Goal: Transaction & Acquisition: Purchase product/service

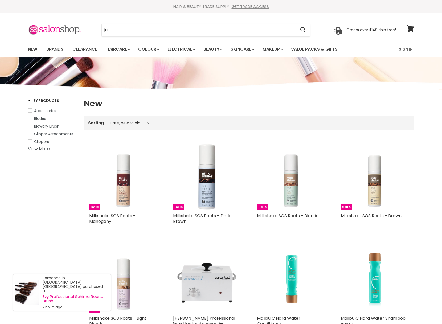
select select "created-descending"
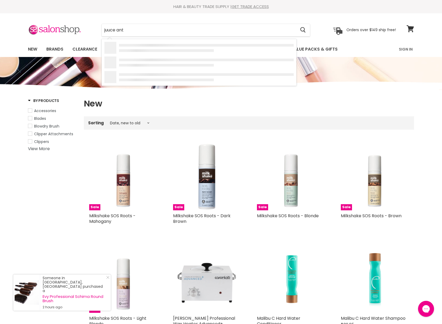
type input "juuce anti"
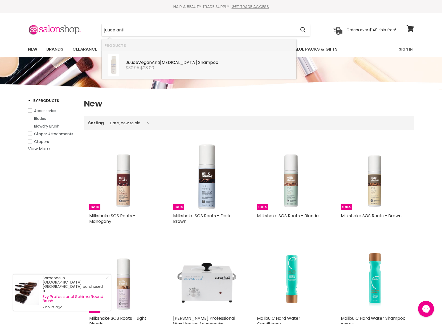
click at [158, 59] on div "Juuce Vegan Anti [MEDICAL_DATA] Shampoo Juuce $30.95 $28.00" at bounding box center [210, 62] width 168 height 16
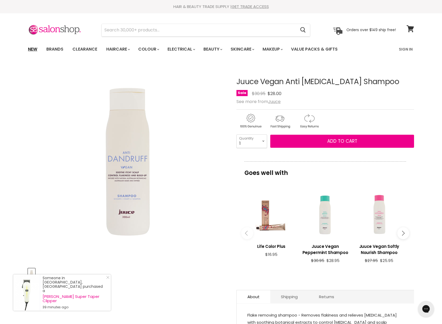
click at [37, 46] on link "New" at bounding box center [32, 49] width 17 height 11
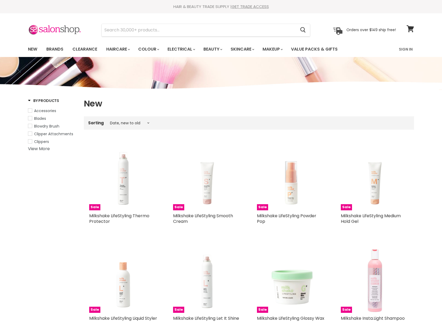
select select "created-descending"
